Goal: Information Seeking & Learning: Learn about a topic

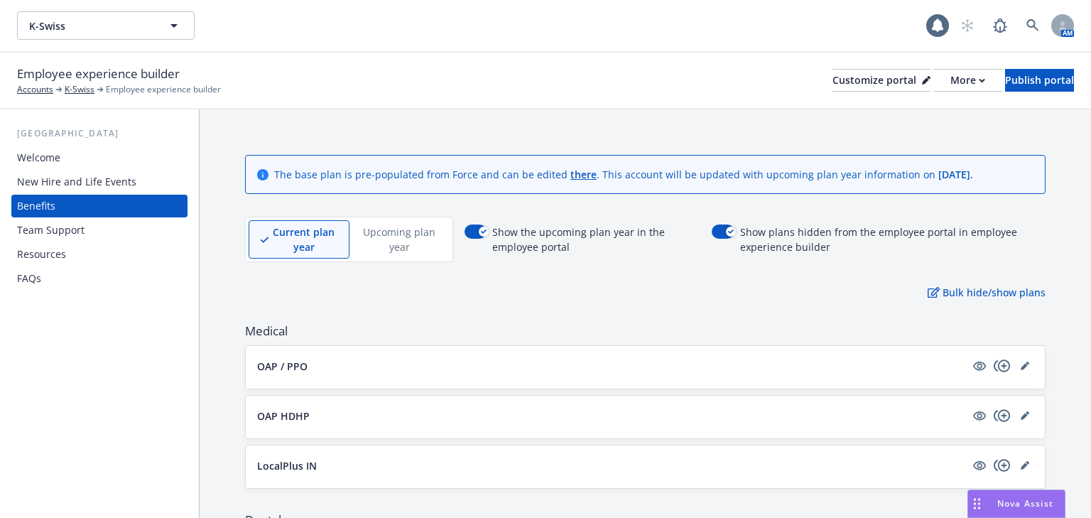
scroll to position [1130, 0]
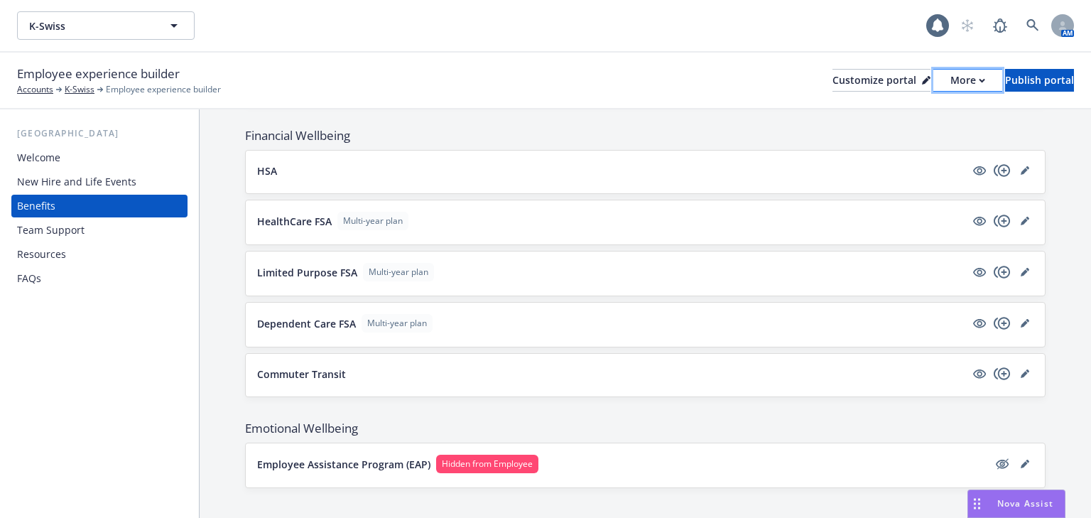
click at [951, 80] on div "More" at bounding box center [968, 80] width 35 height 21
click at [899, 113] on link "Copy preview link" at bounding box center [892, 112] width 129 height 28
click at [951, 80] on div "More" at bounding box center [968, 80] width 35 height 21
click at [904, 144] on link "Copy portal link" at bounding box center [892, 140] width 129 height 28
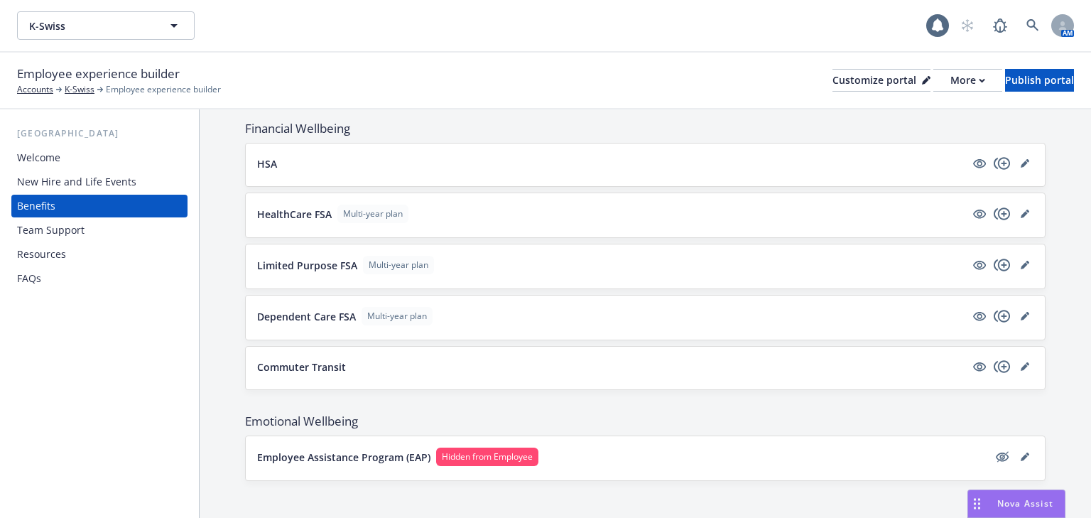
scroll to position [1140, 0]
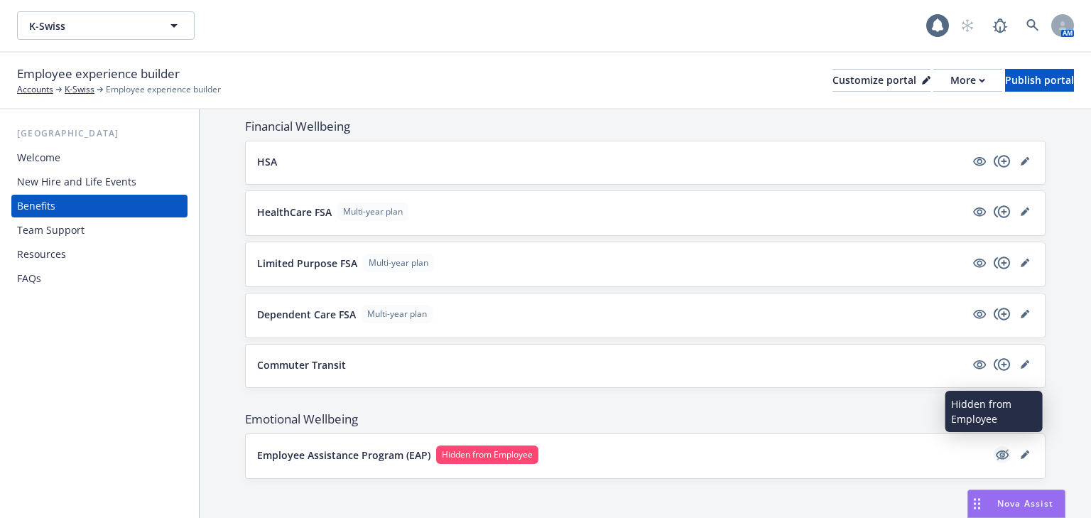
click at [996, 450] on icon "hidden" at bounding box center [1002, 454] width 13 height 9
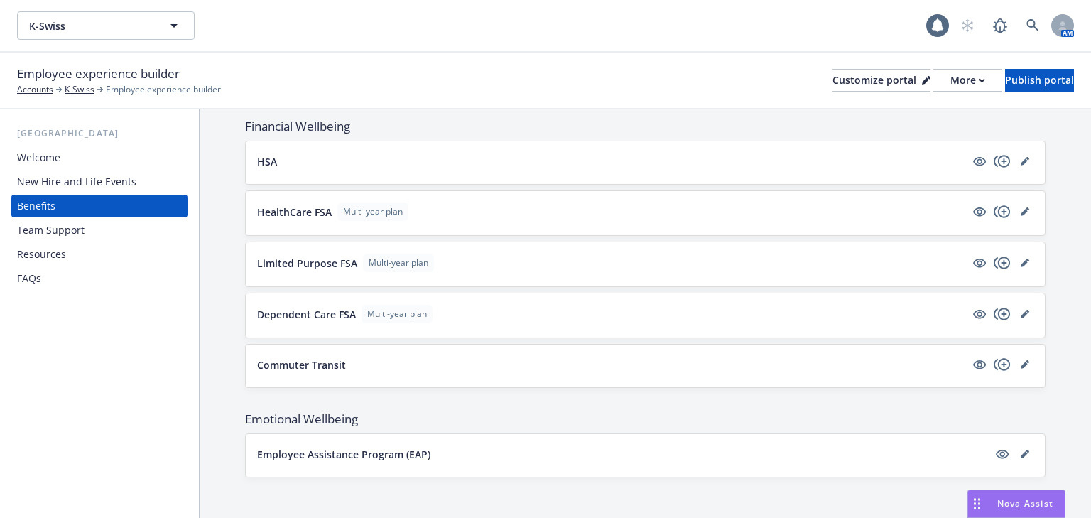
scroll to position [1138, 0]
click at [951, 88] on div "More" at bounding box center [968, 80] width 35 height 21
click at [907, 114] on link "Copy preview link" at bounding box center [892, 112] width 129 height 28
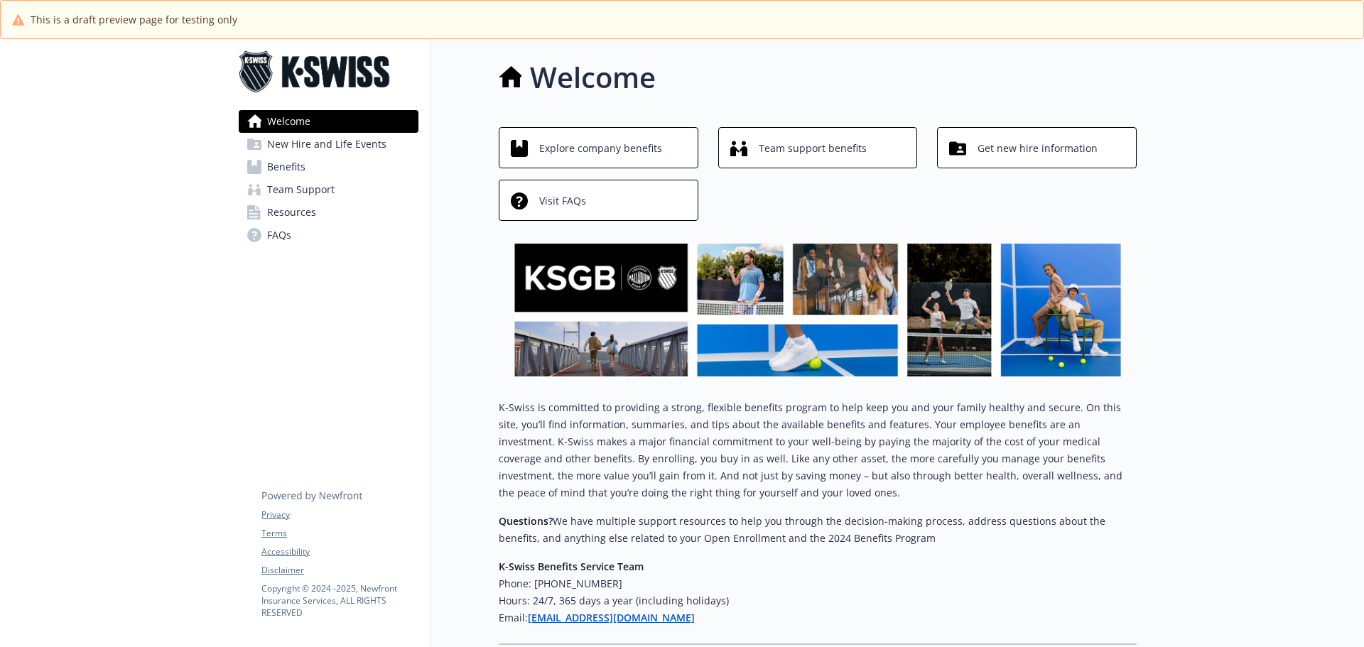
click at [332, 173] on link "Benefits" at bounding box center [329, 167] width 180 height 23
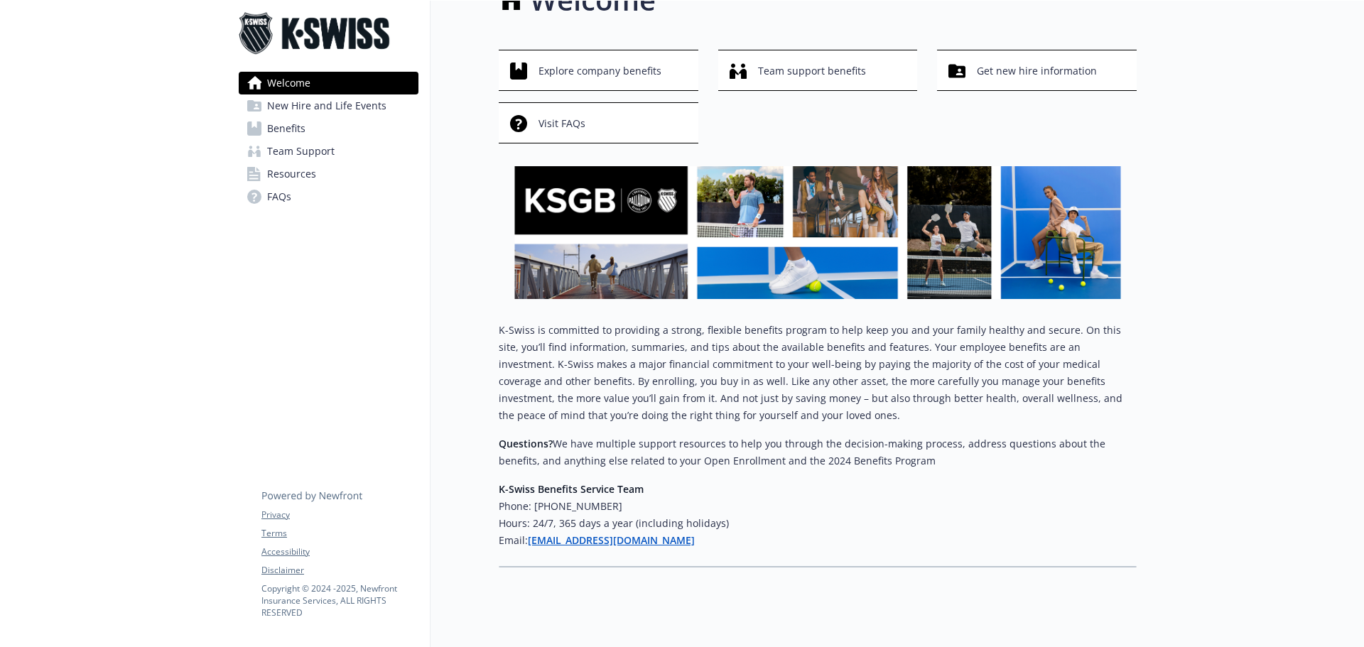
scroll to position [72, 0]
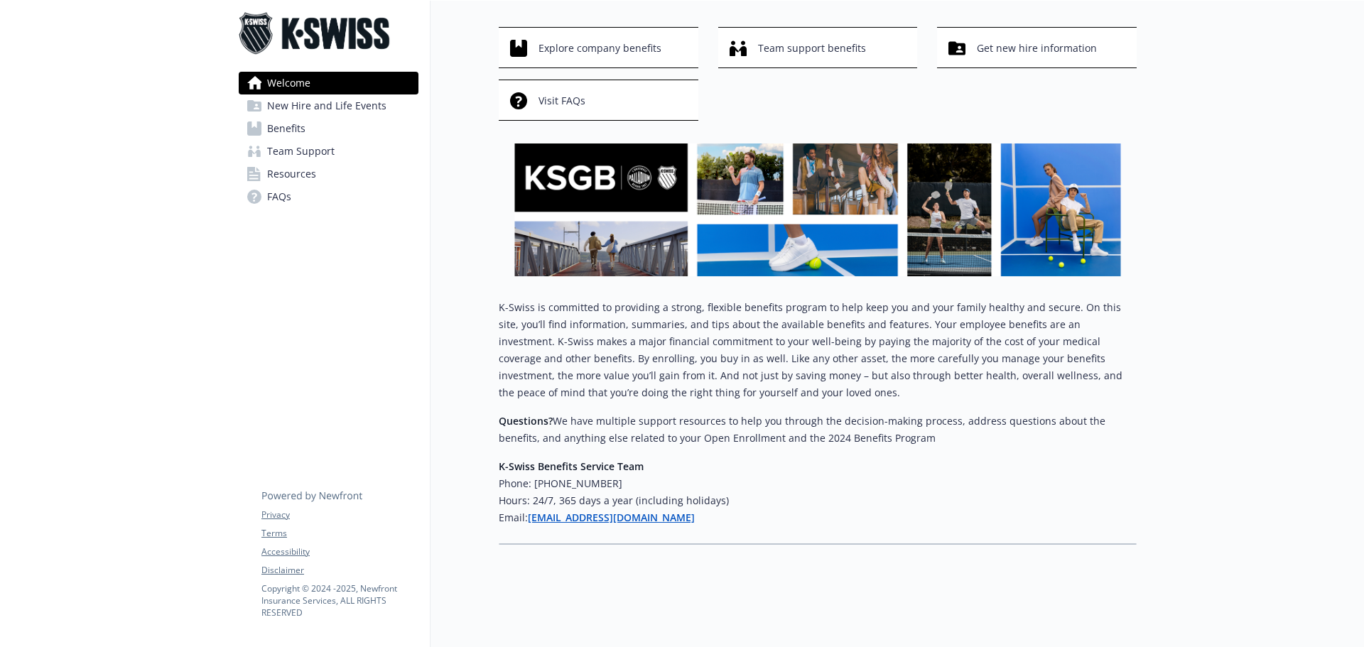
click at [308, 129] on link "Benefits" at bounding box center [329, 128] width 180 height 23
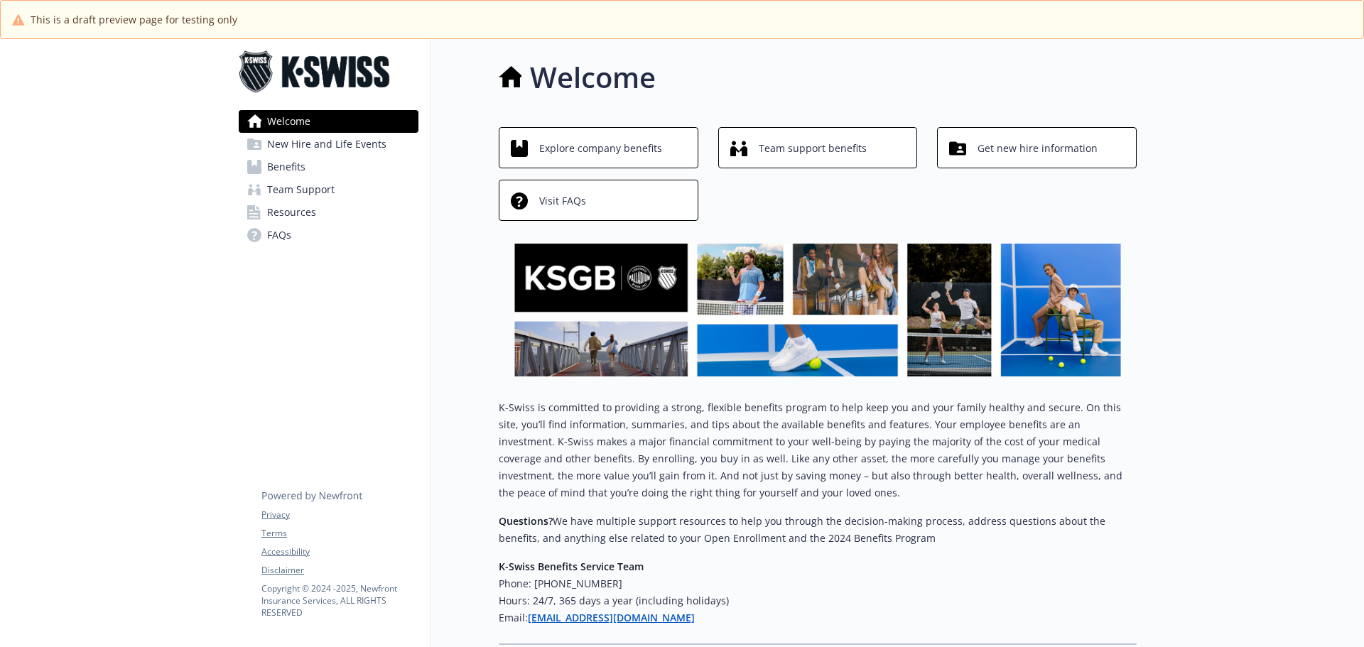
drag, startPoint x: 271, startPoint y: 167, endPoint x: 315, endPoint y: 198, distance: 54.6
click at [271, 167] on span "Benefits" at bounding box center [286, 167] width 38 height 23
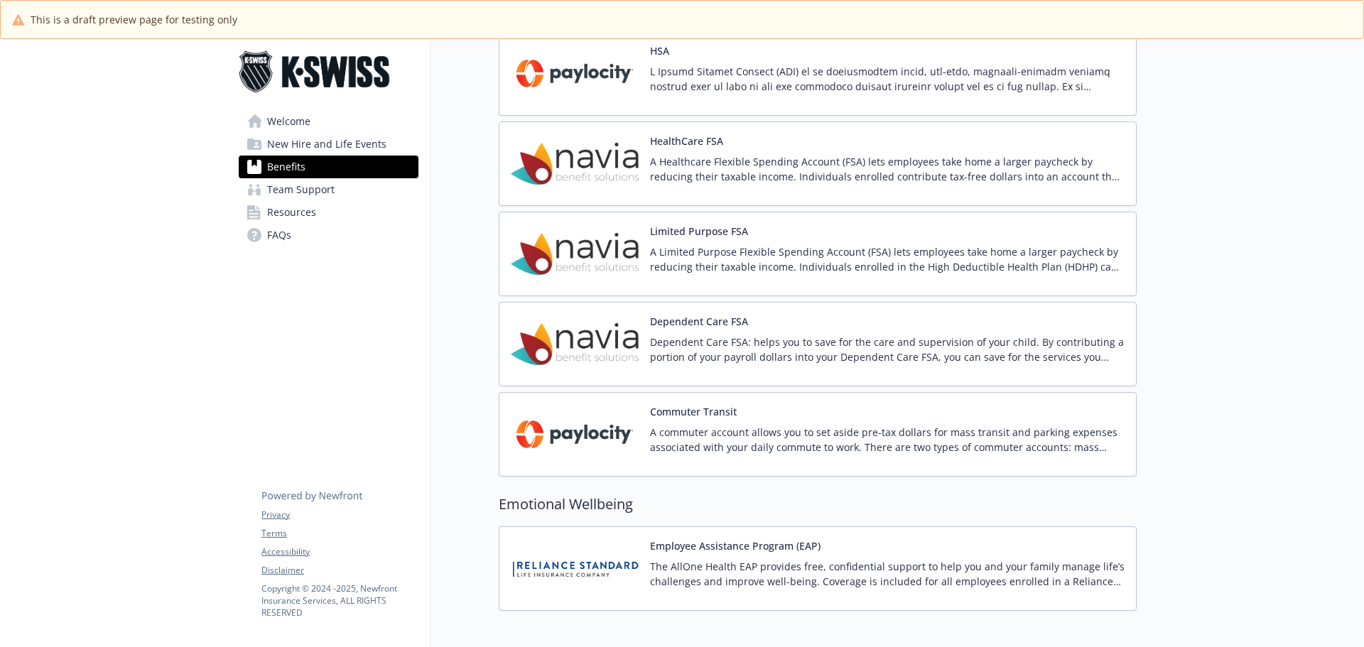
scroll to position [1769, 0]
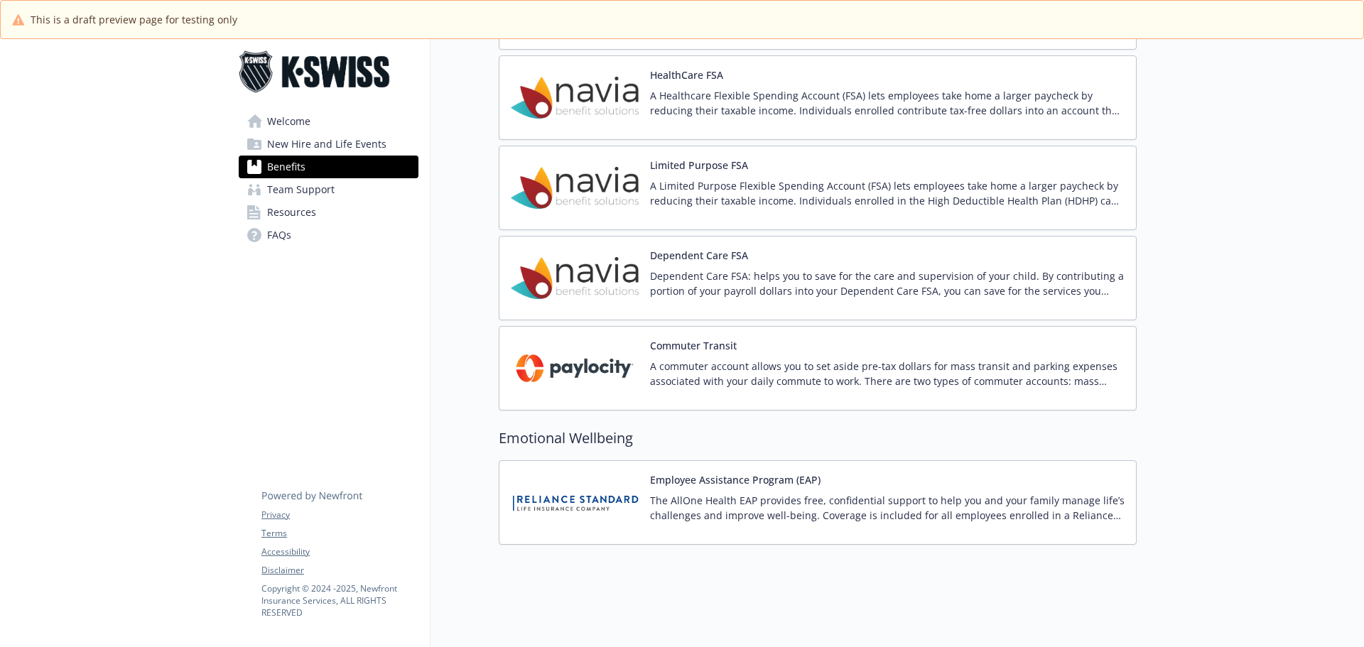
click at [690, 473] on button "Employee Assistance Program (EAP)" at bounding box center [735, 480] width 171 height 15
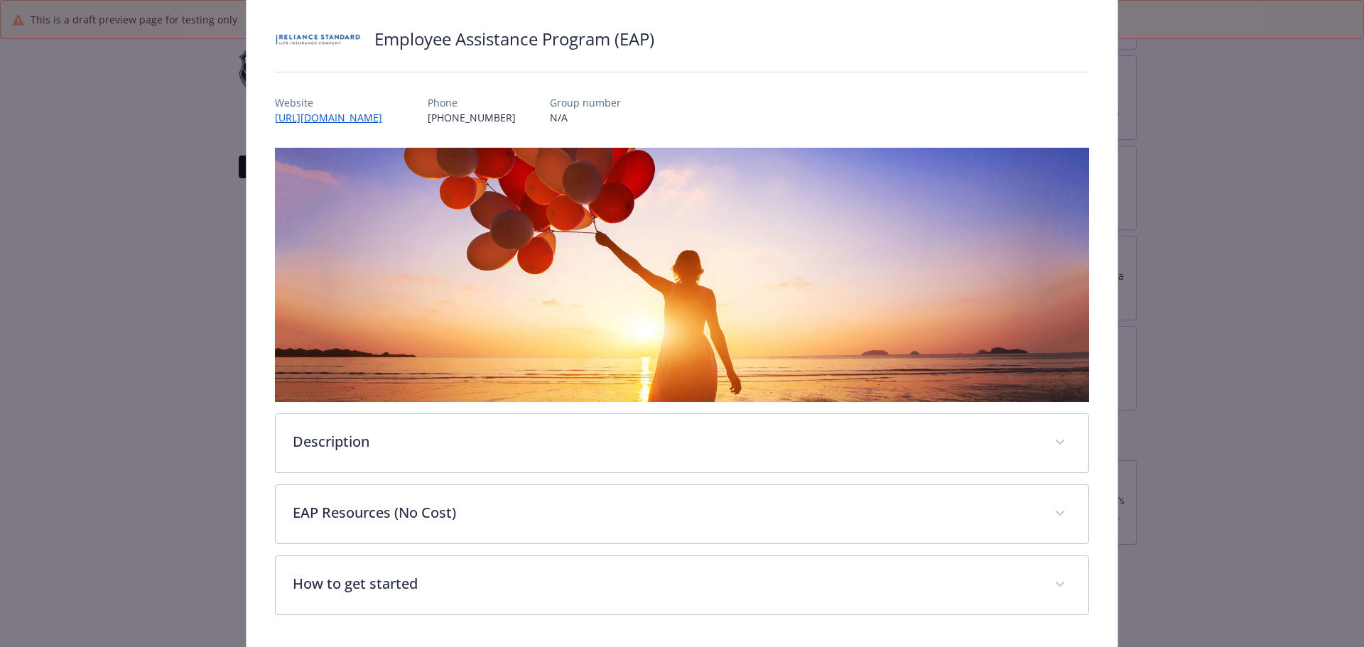
scroll to position [67, 0]
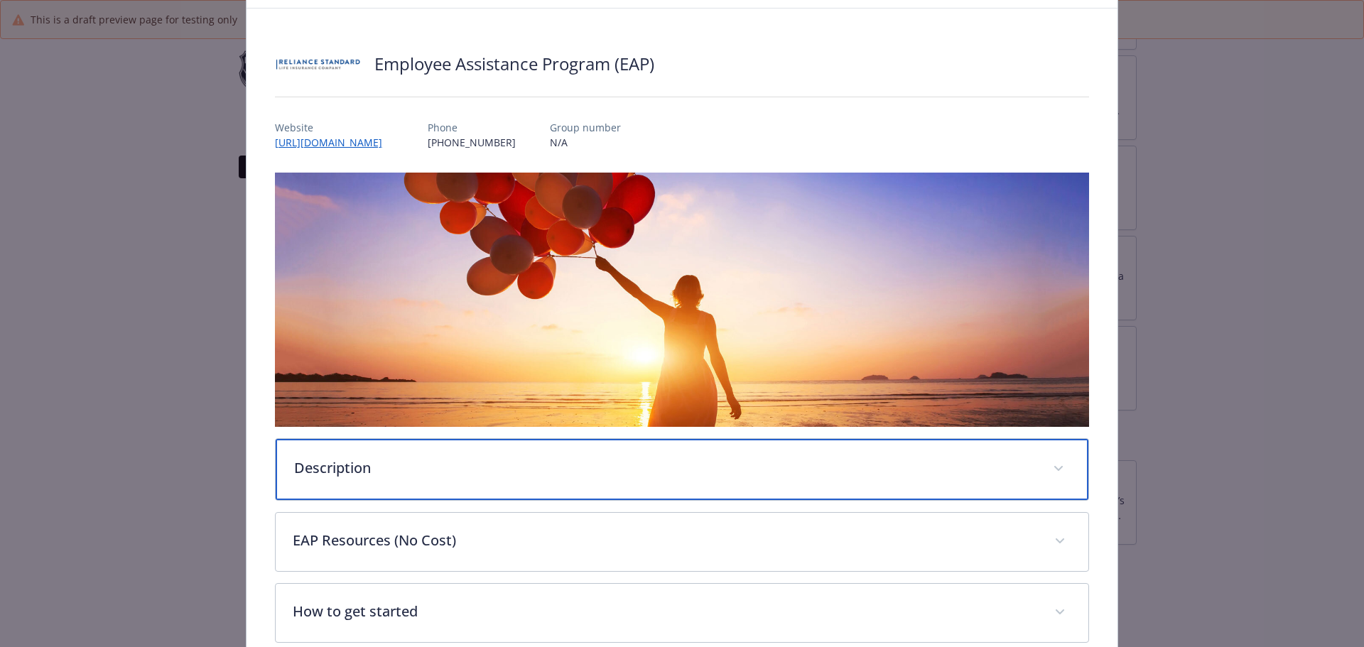
drag, startPoint x: 538, startPoint y: 473, endPoint x: 552, endPoint y: 473, distance: 14.2
click at [541, 473] on p "Description" at bounding box center [665, 468] width 743 height 21
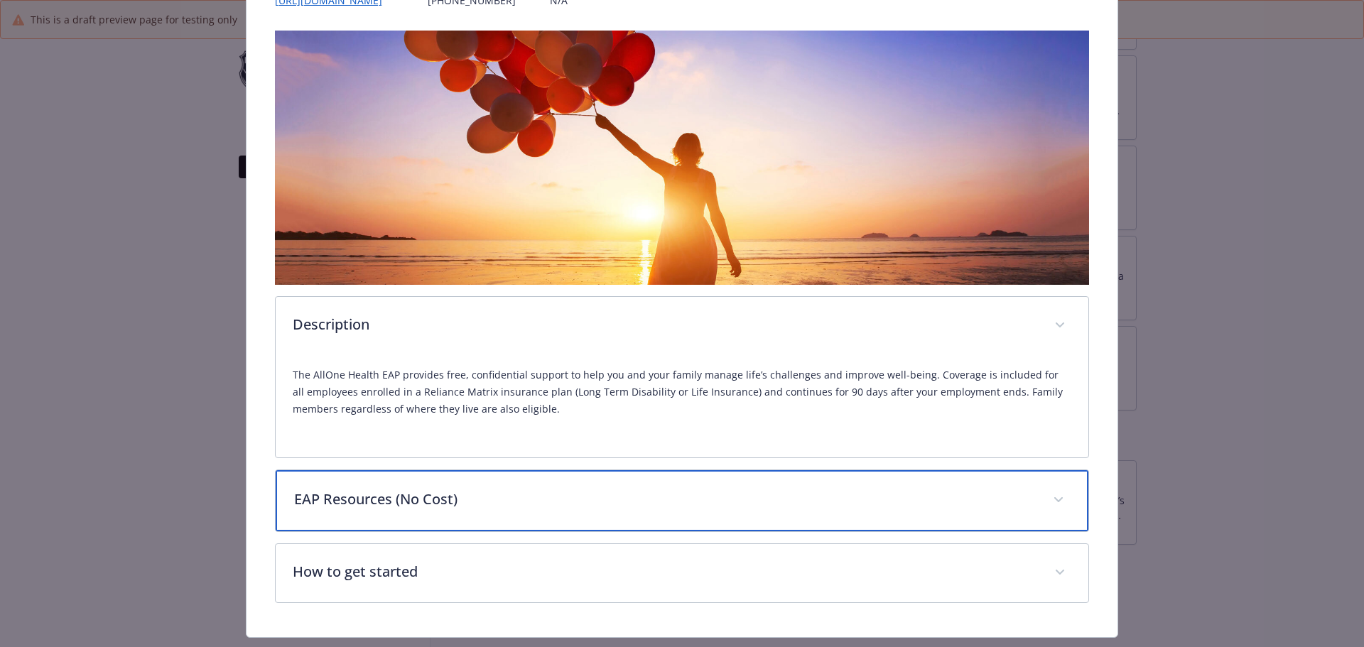
click at [588, 495] on p "EAP Resources (No Cost)" at bounding box center [665, 499] width 743 height 21
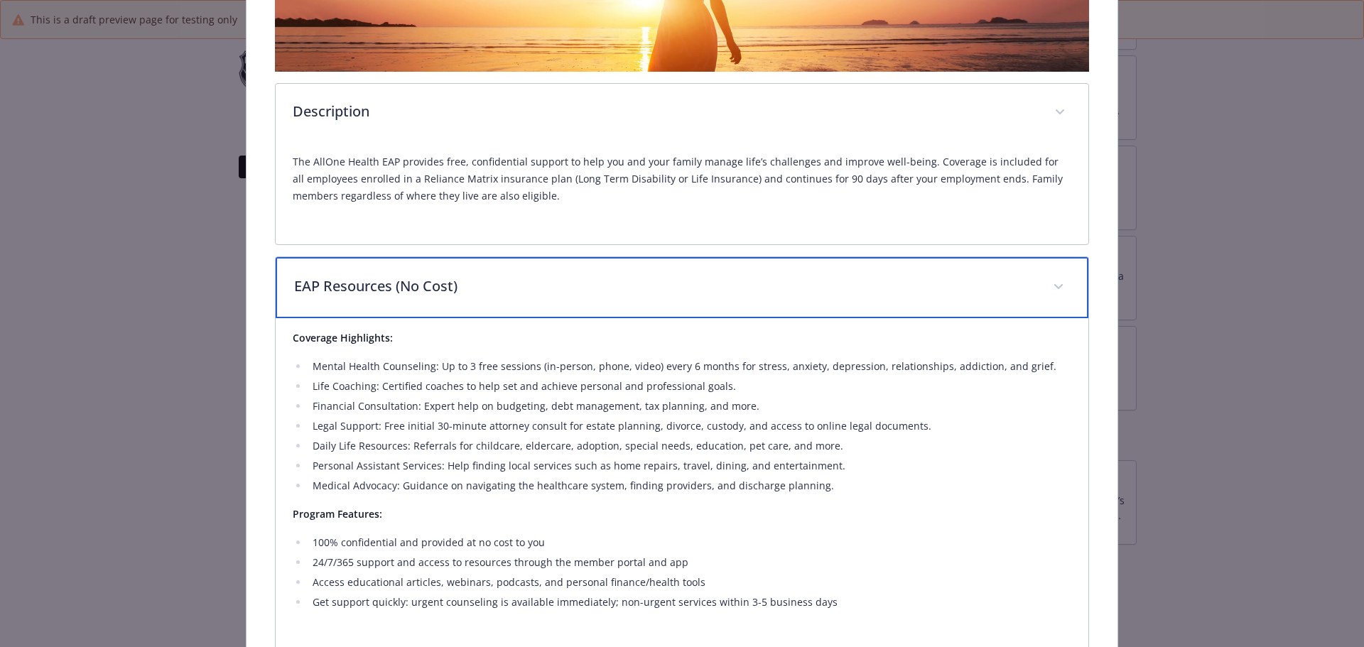
scroll to position [576, 0]
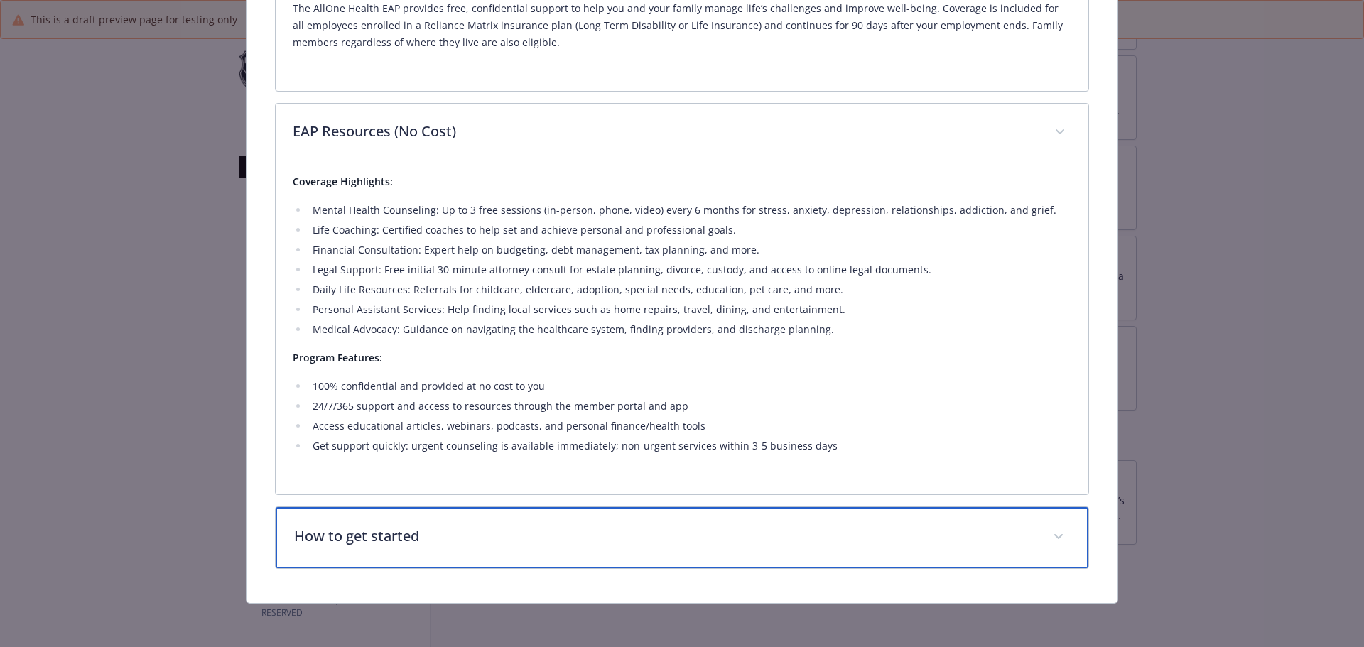
click at [594, 519] on div "How to get started" at bounding box center [683, 537] width 814 height 61
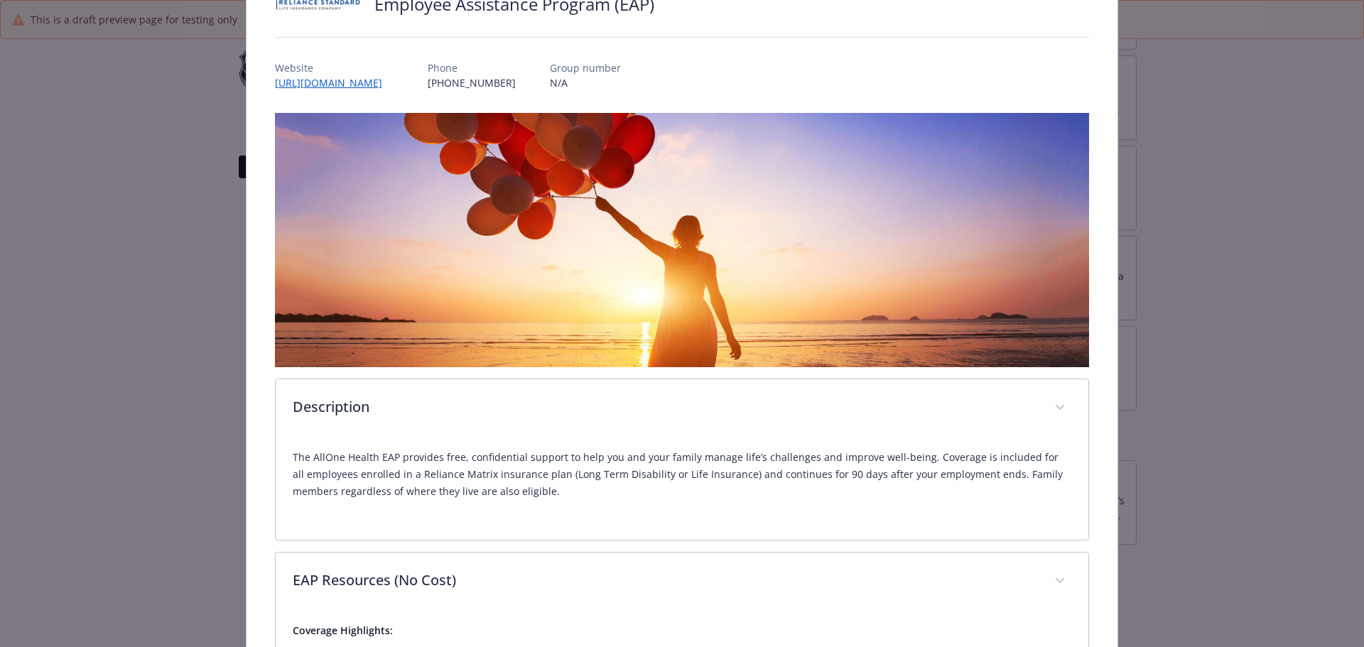
scroll to position [0, 0]
